Goal: Information Seeking & Learning: Find contact information

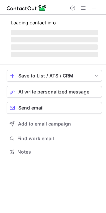
scroll to position [156, 106]
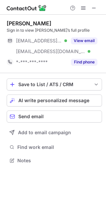
click at [59, 45] on div "***@manpower-sd.com Verified" at bounding box center [37, 40] width 60 height 11
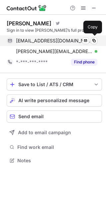
click at [38, 40] on span "tblair@manpower-sd.com" at bounding box center [54, 41] width 76 height 6
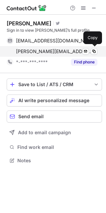
click at [59, 54] on span "trevor@blairsearchpartners.com" at bounding box center [54, 51] width 76 height 6
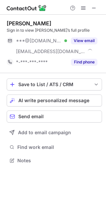
scroll to position [156, 106]
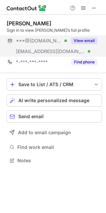
click at [45, 42] on span "***@[DOMAIN_NAME]" at bounding box center [39, 41] width 46 height 6
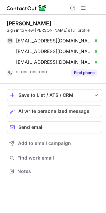
scroll to position [166, 106]
click at [28, 23] on div "Kate Burnite" at bounding box center [29, 23] width 45 height 7
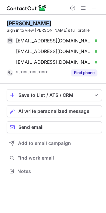
click at [28, 23] on div "Kate Burnite" at bounding box center [29, 23] width 45 height 7
copy div "Kate Burnite"
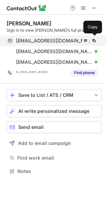
click at [46, 42] on span "kateburnite@gmail.com" at bounding box center [54, 41] width 76 height 6
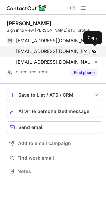
click at [46, 46] on div "kburnite@sandiego.edu Verified Send email Copy" at bounding box center [52, 51] width 91 height 11
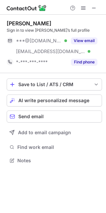
scroll to position [156, 106]
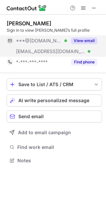
click at [51, 46] on div "[EMAIL_ADDRESS][DOMAIN_NAME] Verified" at bounding box center [37, 51] width 60 height 11
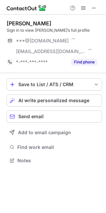
click at [31, 23] on div "[PERSON_NAME]" at bounding box center [29, 23] width 45 height 7
click at [31, 23] on div "Mark Lagace" at bounding box center [29, 23] width 45 height 7
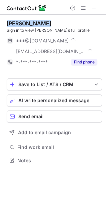
click at [31, 23] on div "Mark Lagace" at bounding box center [29, 23] width 45 height 7
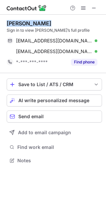
copy div "Mark Lagace"
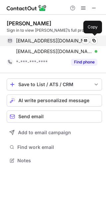
click at [58, 39] on span "pamlagace@hotmail.com" at bounding box center [54, 41] width 76 height 6
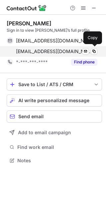
click at [49, 52] on span "mlagace@home-start.org" at bounding box center [54, 51] width 76 height 6
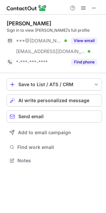
scroll to position [156, 106]
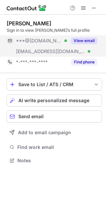
click at [48, 51] on span "***@freshstart.org" at bounding box center [50, 51] width 69 height 6
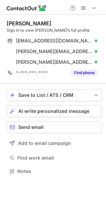
scroll to position [166, 106]
click at [22, 23] on div "Fiona King" at bounding box center [29, 23] width 45 height 7
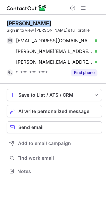
click at [22, 23] on div "Fiona King" at bounding box center [29, 23] width 45 height 7
copy div "Fiona King"
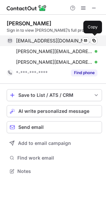
click at [51, 38] on span "fionaking805@gmail.com" at bounding box center [54, 41] width 76 height 6
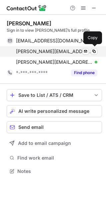
click at [37, 53] on span "fiona@freshstart.org" at bounding box center [54, 51] width 76 height 6
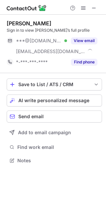
scroll to position [156, 106]
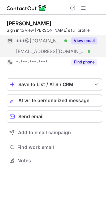
click at [47, 48] on div "***@sdhumane.org Verified" at bounding box center [37, 51] width 60 height 11
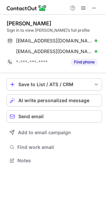
click at [29, 26] on div "Dana Vandersip" at bounding box center [29, 23] width 45 height 7
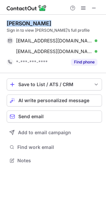
click at [29, 26] on div "Dana Vandersip" at bounding box center [29, 23] width 45 height 7
copy div "Dana Vandersip"
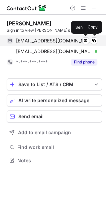
click at [60, 37] on div "dweintraub4343@yahoo.com Verified Send email Copy" at bounding box center [52, 40] width 91 height 11
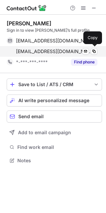
click at [46, 46] on div "dvandersip@sdhumane.org Verified Send email Copy" at bounding box center [52, 51] width 91 height 11
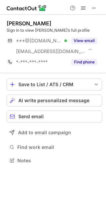
scroll to position [156, 106]
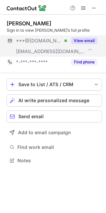
click at [21, 40] on span "***@gmail.com" at bounding box center [39, 41] width 46 height 6
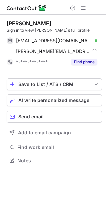
click at [26, 26] on div "Daniel Nagey" at bounding box center [29, 23] width 45 height 7
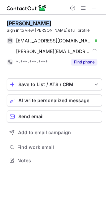
click at [26, 26] on div "Daniel Nagey" at bounding box center [29, 23] width 45 height 7
copy div "Daniel Nagey"
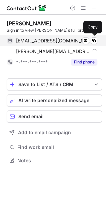
click at [41, 36] on div "dnagey@gmail.com Verified Send email Copy" at bounding box center [52, 40] width 91 height 11
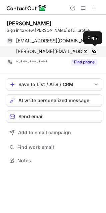
click at [52, 50] on span "daniel@promises2kids.org" at bounding box center [54, 51] width 76 height 6
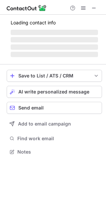
scroll to position [156, 106]
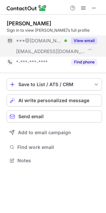
click at [52, 47] on div "***@wish.org" at bounding box center [37, 51] width 60 height 11
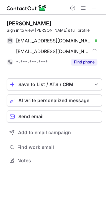
click at [20, 20] on div "Sana Moezzi" at bounding box center [29, 23] width 45 height 7
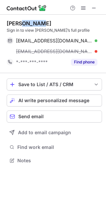
click at [20, 20] on div "Sana Moezzi" at bounding box center [29, 23] width 45 height 7
copy div "Sana Moezzi"
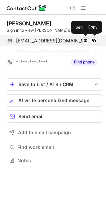
click at [45, 40] on span "sanamoezzi@gmail.com" at bounding box center [54, 41] width 76 height 6
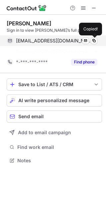
scroll to position [145, 106]
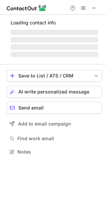
scroll to position [166, 106]
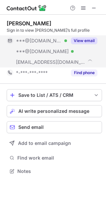
click at [45, 59] on span "[EMAIL_ADDRESS][DOMAIN_NAME]" at bounding box center [50, 62] width 69 height 6
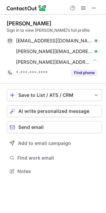
click at [28, 22] on div "[PERSON_NAME]" at bounding box center [29, 23] width 45 height 7
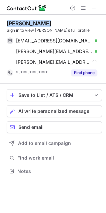
click at [28, 22] on div "[PERSON_NAME]" at bounding box center [29, 23] width 45 height 7
copy div "[PERSON_NAME]"
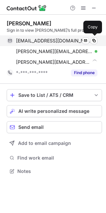
click at [48, 41] on span "[EMAIL_ADDRESS][DOMAIN_NAME]" at bounding box center [54, 41] width 76 height 6
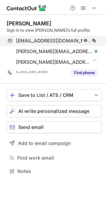
click at [48, 41] on span "[EMAIL_ADDRESS][DOMAIN_NAME]" at bounding box center [54, 41] width 76 height 6
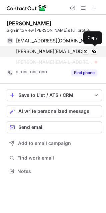
click at [50, 49] on span "[PERSON_NAME][EMAIL_ADDRESS][DOMAIN_NAME]" at bounding box center [54, 51] width 76 height 6
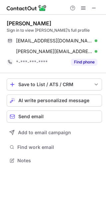
scroll to position [156, 106]
